Goal: Task Accomplishment & Management: Use online tool/utility

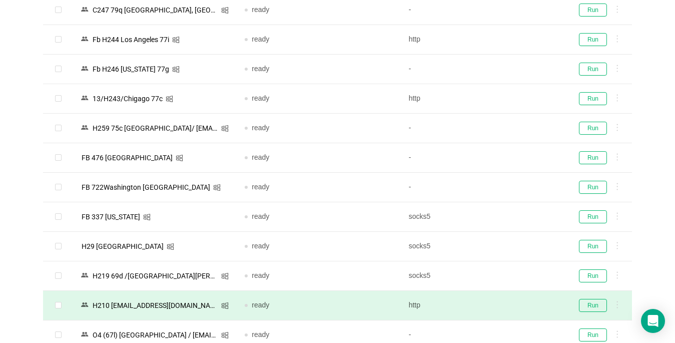
scroll to position [337, 0]
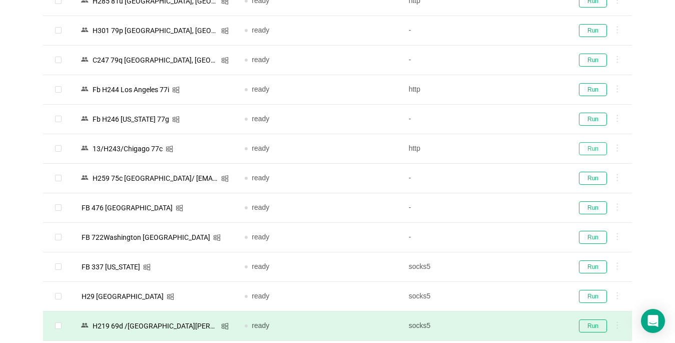
click at [590, 149] on button "Run" at bounding box center [593, 148] width 28 height 13
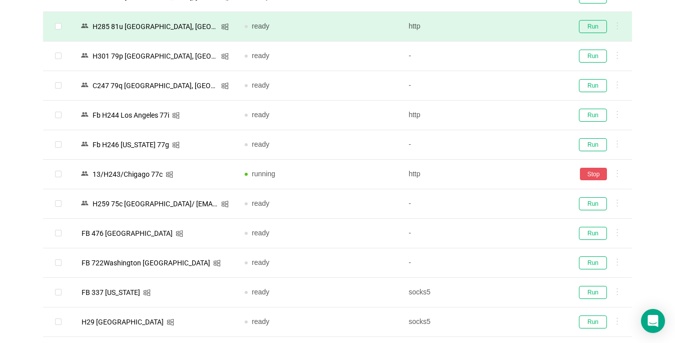
scroll to position [237, 0]
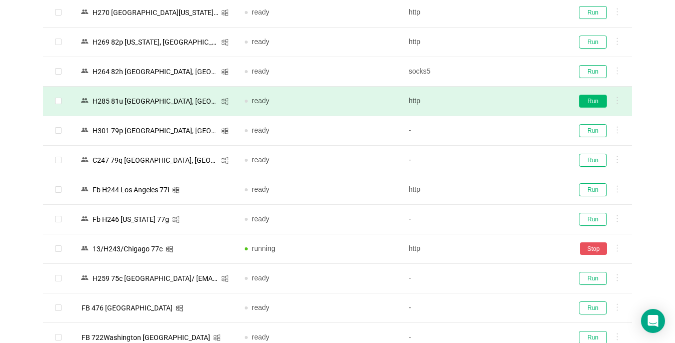
click at [595, 105] on button "Run" at bounding box center [593, 101] width 28 height 13
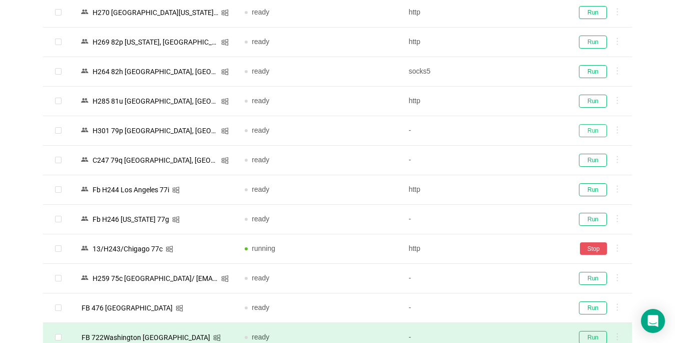
click at [593, 127] on button "Run" at bounding box center [593, 130] width 28 height 13
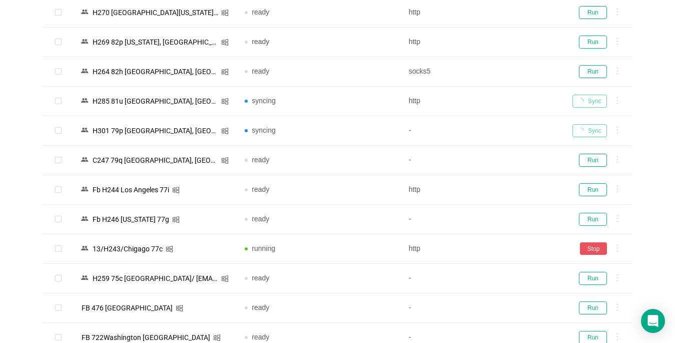
scroll to position [37, 0]
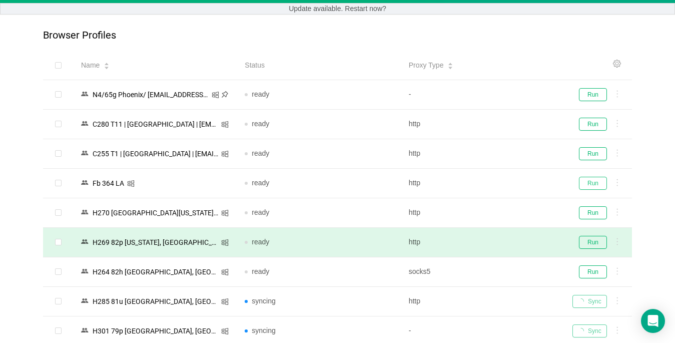
click at [588, 180] on button "Run" at bounding box center [593, 183] width 28 height 13
click at [591, 240] on button "Run" at bounding box center [593, 242] width 28 height 13
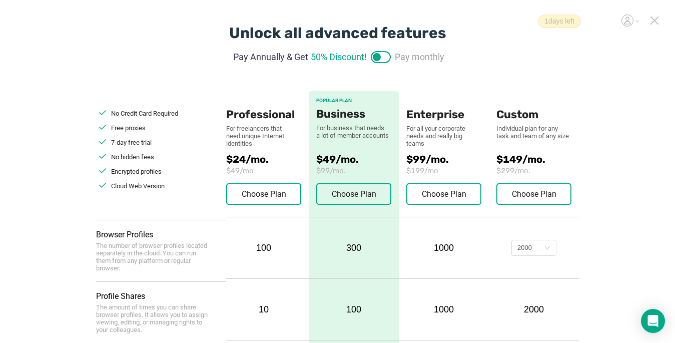
click at [504, 20] on icon at bounding box center [654, 20] width 7 height 7
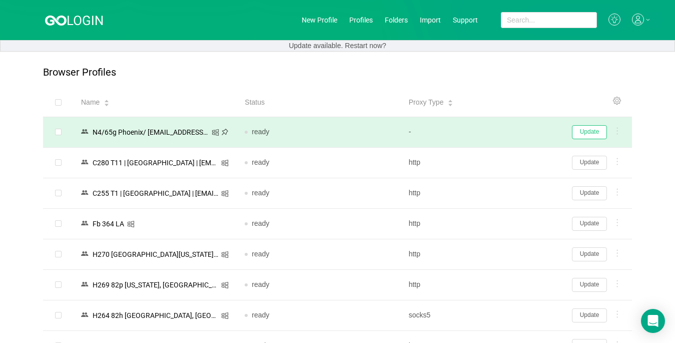
click at [504, 130] on button "Update" at bounding box center [589, 132] width 35 height 14
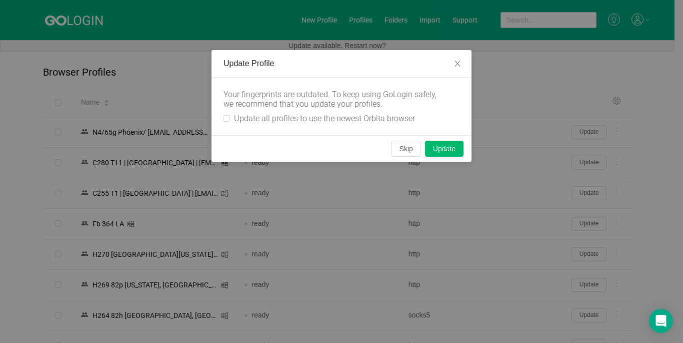
drag, startPoint x: 230, startPoint y: 116, endPoint x: 421, endPoint y: 145, distance: 193.3
click at [230, 116] on label "Update all profiles to use the newest Orbita browser" at bounding box center [322, 119] width 196 height 10
click at [225, 119] on input "Update all profiles to use the newest Orbita browser" at bounding box center [227, 118] width 7 height 7
checkbox input "true"
click at [398, 150] on button "Skip" at bounding box center [407, 149] width 30 height 16
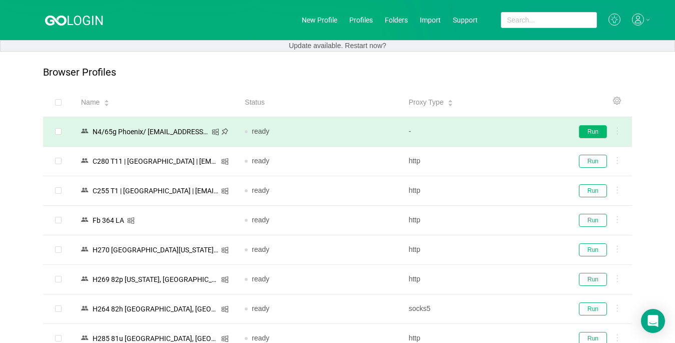
click at [504, 134] on button "Run" at bounding box center [593, 131] width 28 height 13
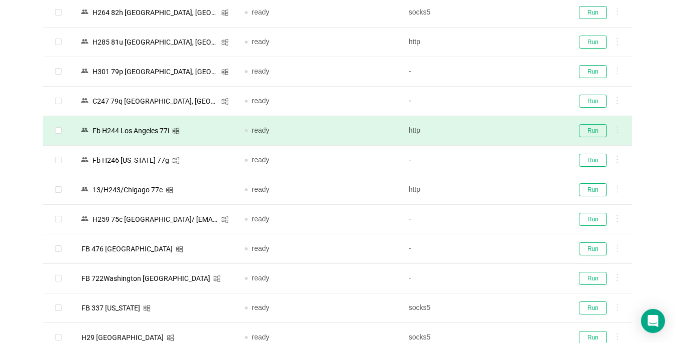
scroll to position [300, 0]
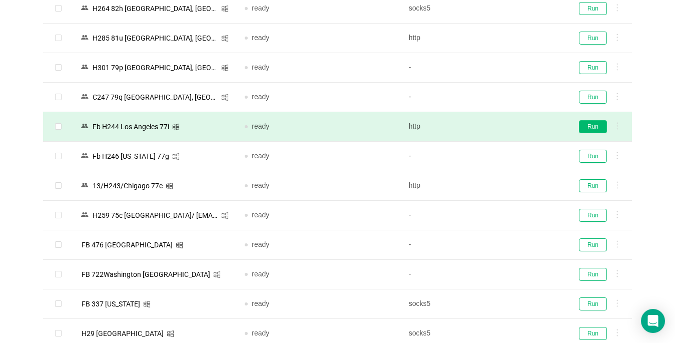
click at [504, 125] on button "Run" at bounding box center [593, 126] width 28 height 13
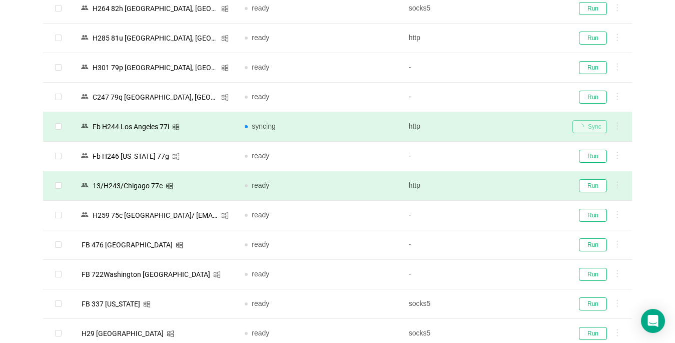
click at [504, 190] on button "Run" at bounding box center [593, 185] width 28 height 13
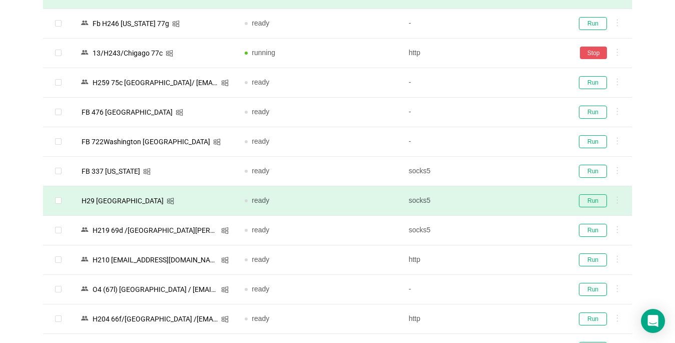
scroll to position [500, 0]
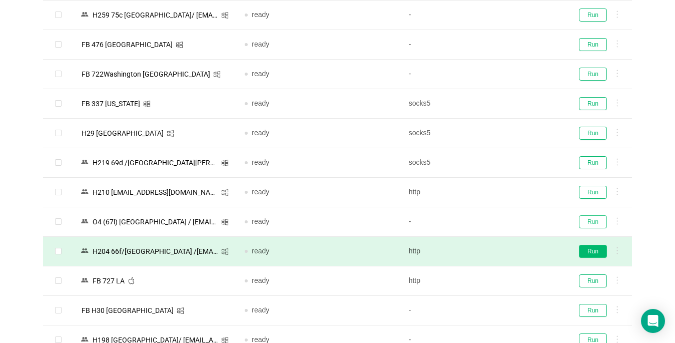
click at [504, 219] on button "Run" at bounding box center [593, 221] width 28 height 13
click at [504, 248] on button "Run" at bounding box center [593, 251] width 28 height 13
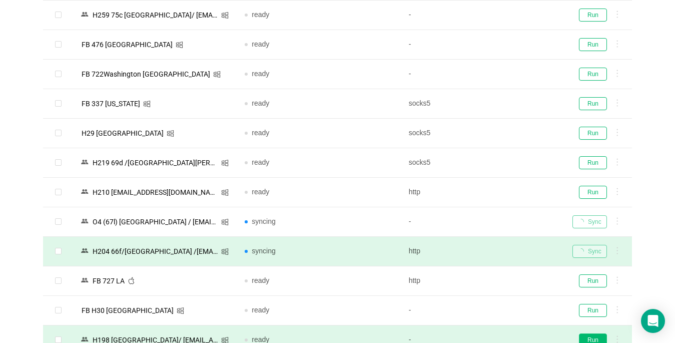
scroll to position [700, 0]
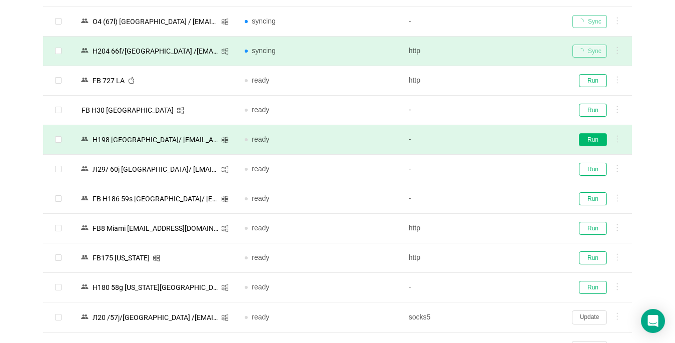
click at [504, 139] on button "Run" at bounding box center [593, 139] width 28 height 13
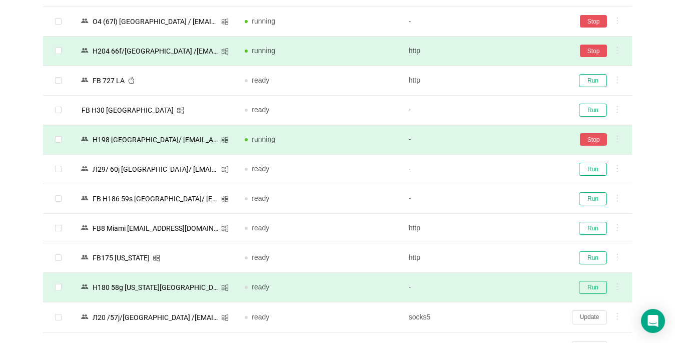
scroll to position [801, 0]
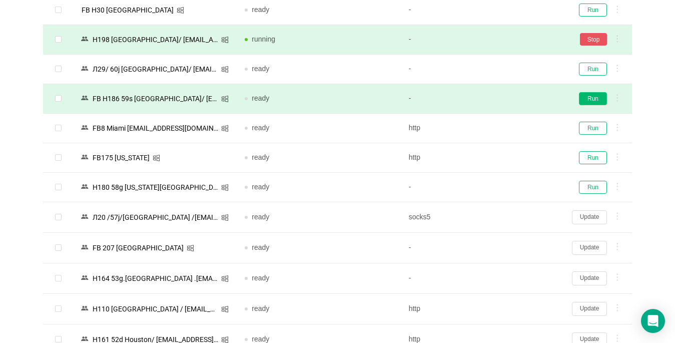
click at [504, 99] on button "Run" at bounding box center [593, 98] width 28 height 13
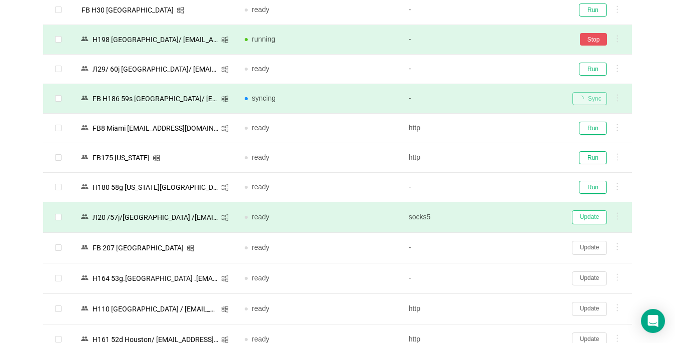
click at [504, 217] on button "Update" at bounding box center [589, 217] width 35 height 14
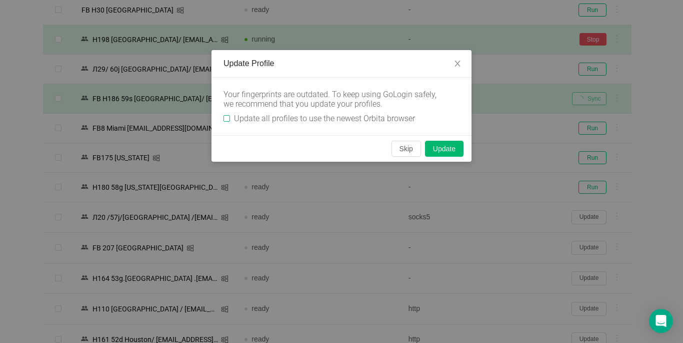
click at [230, 117] on span "Update all profiles to use the newest Orbita browser" at bounding box center [324, 119] width 189 height 10
click at [230, 117] on input "Update all profiles to use the newest Orbita browser" at bounding box center [227, 118] width 7 height 7
checkbox input "true"
click at [407, 148] on button "Skip" at bounding box center [407, 149] width 30 height 16
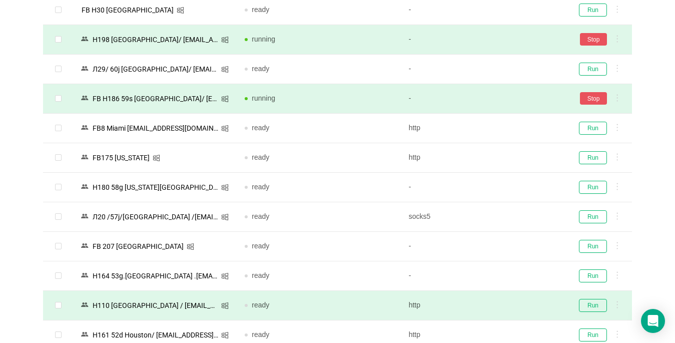
scroll to position [951, 0]
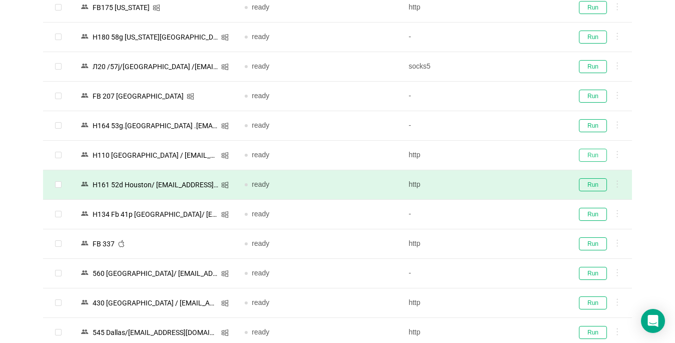
click at [504, 160] on button "Run" at bounding box center [593, 155] width 28 height 13
click at [504, 178] on button "Run" at bounding box center [593, 184] width 28 height 13
click at [504, 183] on div "Run" at bounding box center [598, 184] width 52 height 13
